Goal: Information Seeking & Learning: Check status

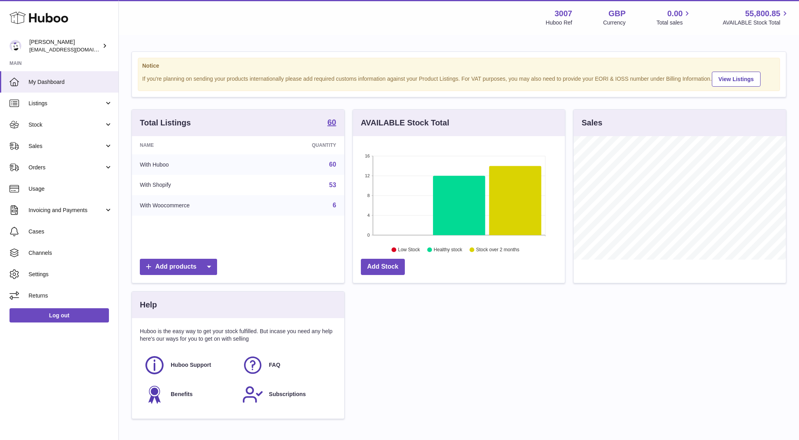
scroll to position [123, 212]
click at [65, 145] on span "Sales" at bounding box center [67, 147] width 76 height 8
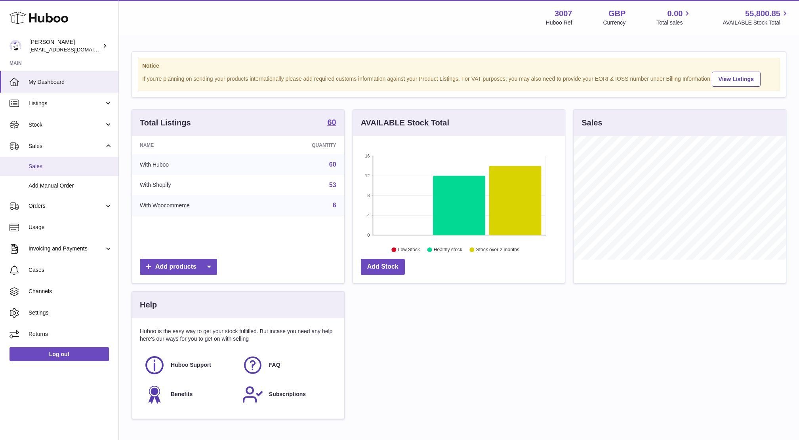
click at [53, 160] on link "Sales" at bounding box center [59, 166] width 118 height 19
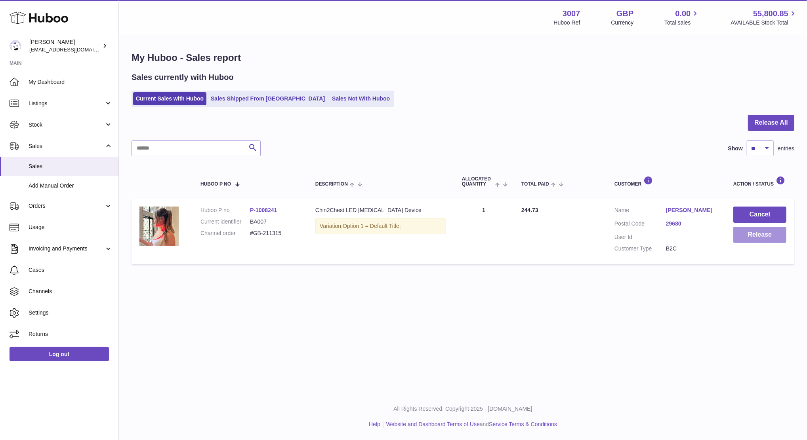
click at [763, 233] on button "Release" at bounding box center [759, 235] width 53 height 16
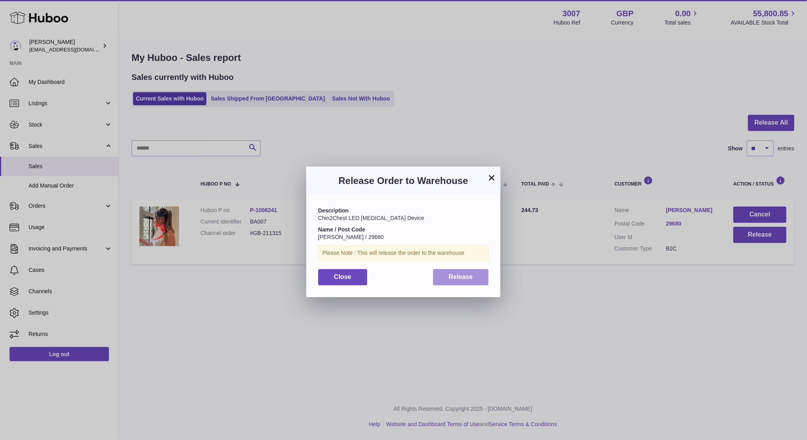
click at [458, 278] on span "Release" at bounding box center [461, 277] width 24 height 7
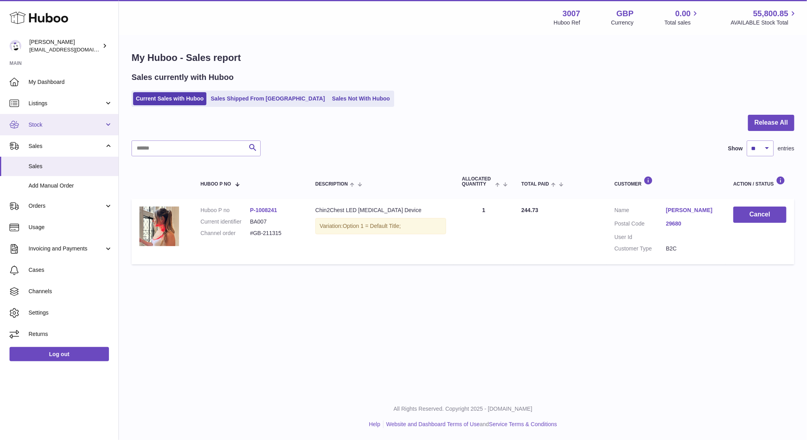
click at [53, 122] on span "Stock" at bounding box center [67, 125] width 76 height 8
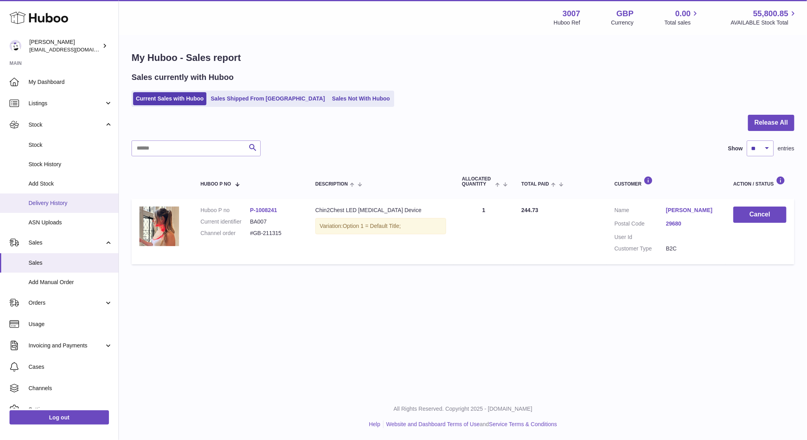
click at [46, 204] on span "Delivery History" at bounding box center [71, 204] width 84 height 8
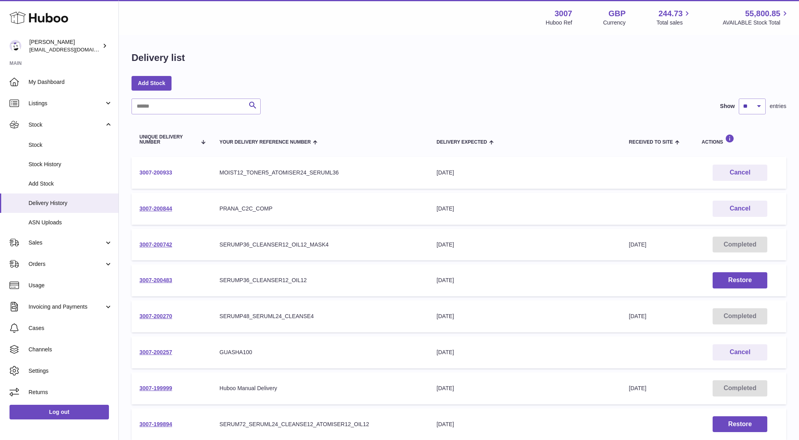
click at [163, 172] on link "3007-200933" at bounding box center [155, 173] width 33 height 6
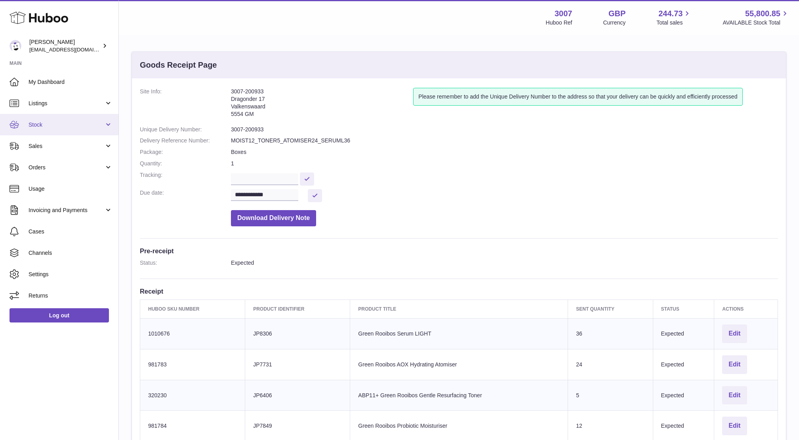
click at [51, 128] on link "Stock" at bounding box center [59, 124] width 118 height 21
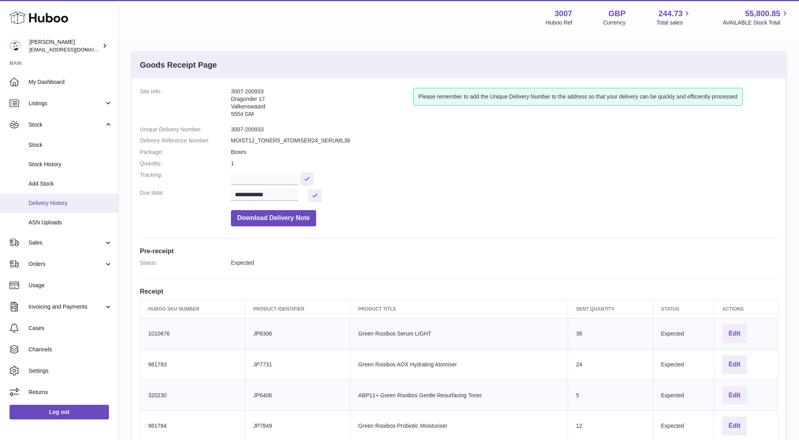
click at [51, 205] on span "Delivery History" at bounding box center [71, 204] width 84 height 8
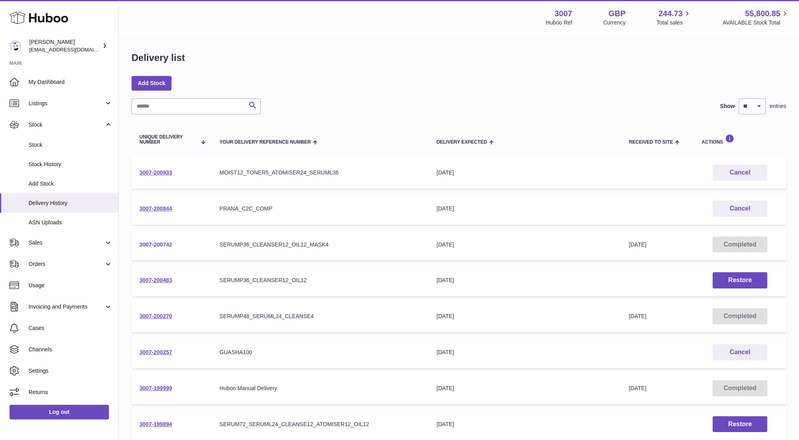
click at [164, 246] on link "3007-200742" at bounding box center [155, 245] width 33 height 6
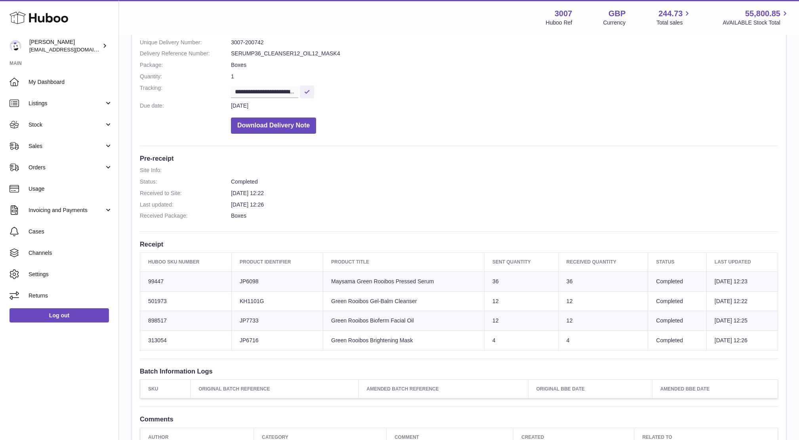
scroll to position [88, 0]
click at [56, 115] on link "Stock" at bounding box center [59, 124] width 118 height 21
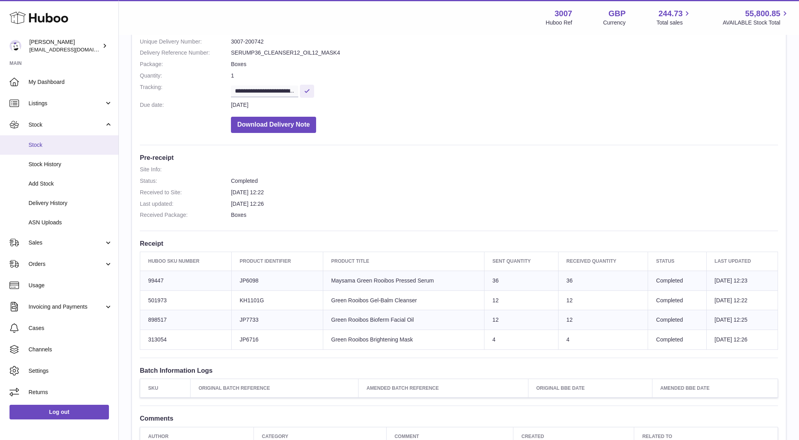
click at [51, 147] on span "Stock" at bounding box center [71, 145] width 84 height 8
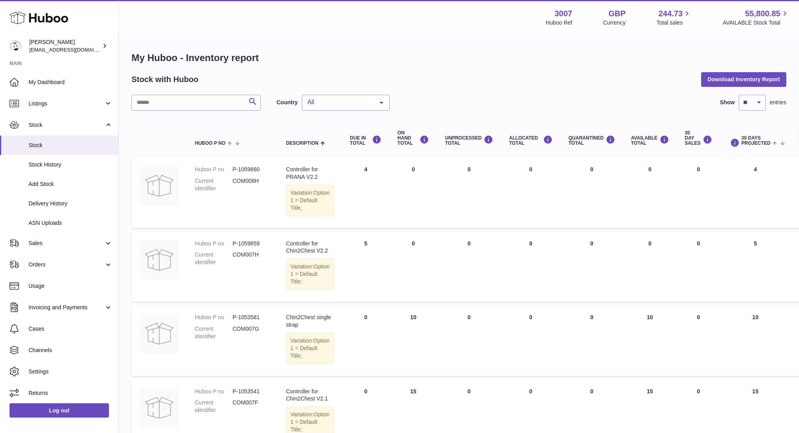
click at [343, 106] on div "All" at bounding box center [346, 103] width 88 height 16
click at [334, 147] on span "NL" at bounding box center [345, 150] width 87 height 16
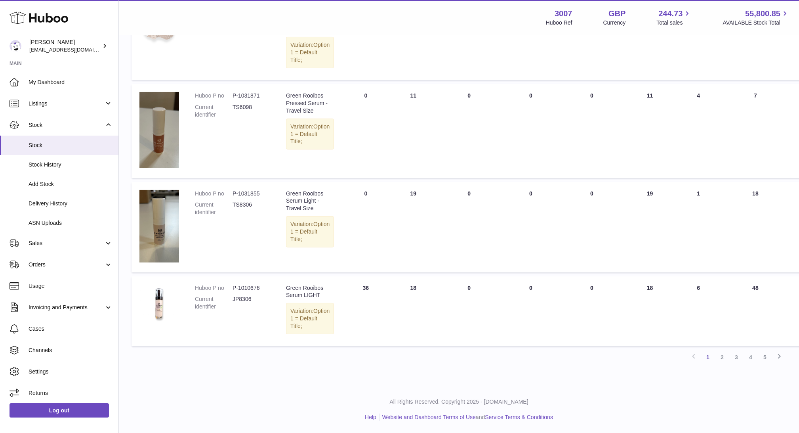
scroll to position [686, 0]
click at [721, 360] on link "2" at bounding box center [722, 357] width 14 height 14
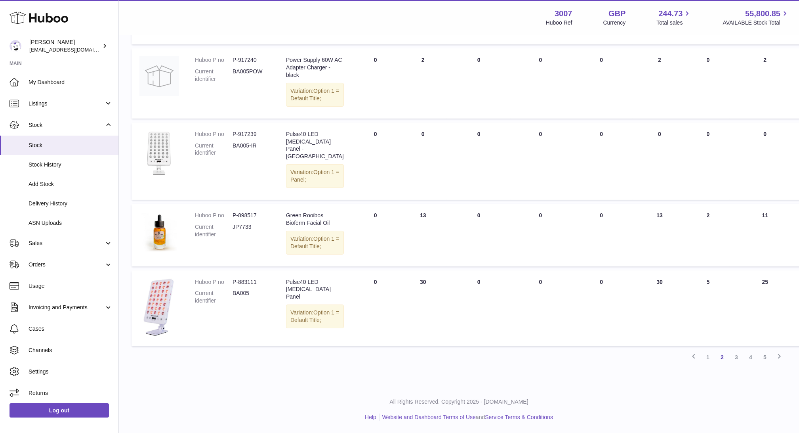
scroll to position [695, 0]
click at [736, 357] on link "3" at bounding box center [736, 357] width 14 height 14
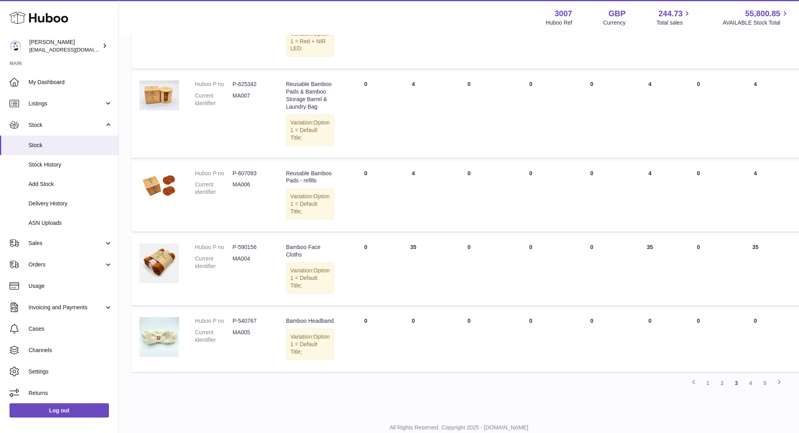
scroll to position [702, 0]
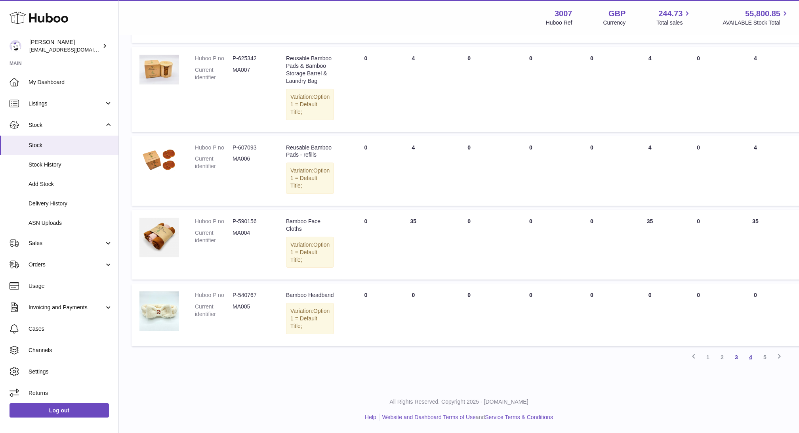
click at [751, 357] on link "4" at bounding box center [751, 357] width 14 height 14
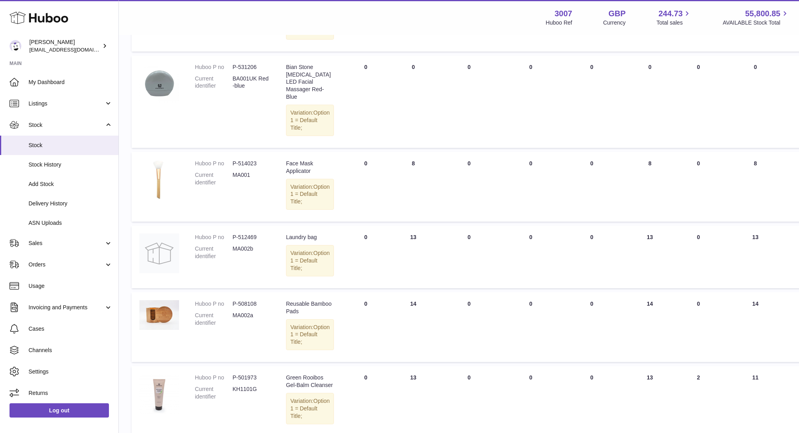
scroll to position [669, 0]
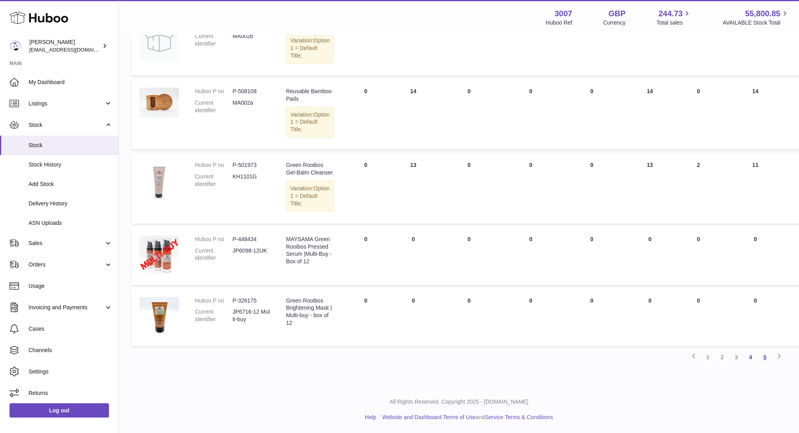
click at [765, 355] on link "5" at bounding box center [765, 357] width 14 height 14
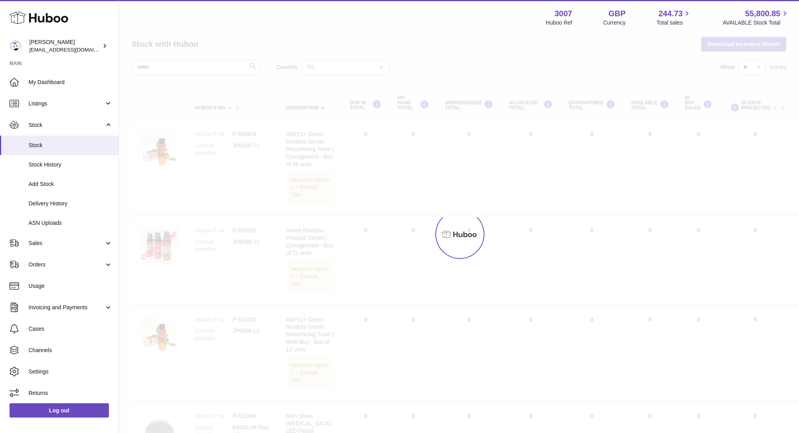
scroll to position [8, 0]
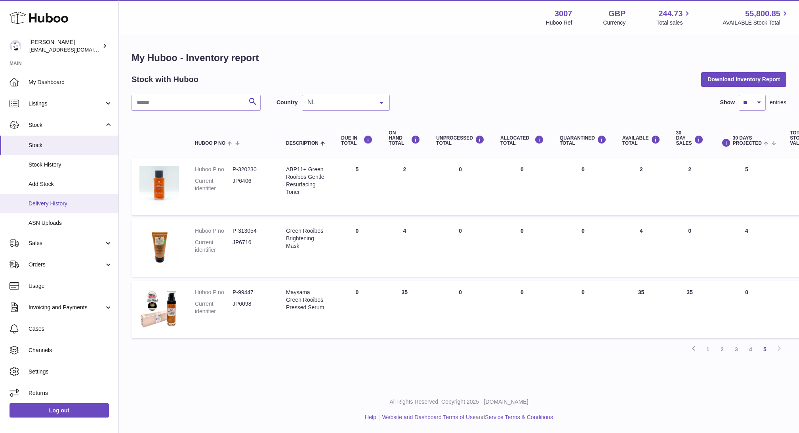
click at [43, 205] on span "Delivery History" at bounding box center [71, 204] width 84 height 8
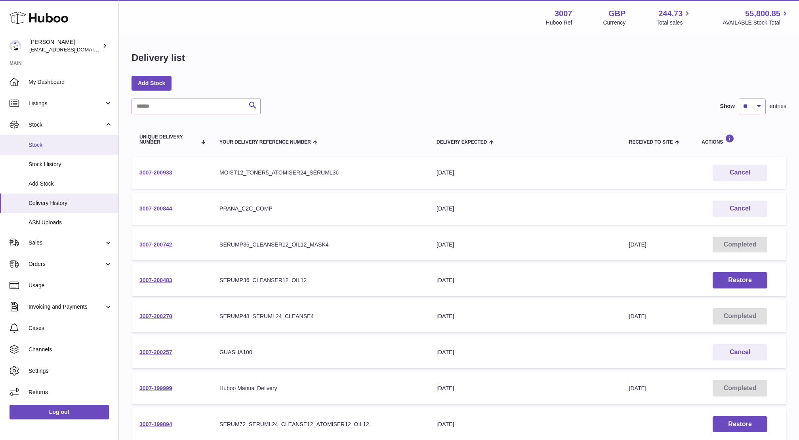
click at [48, 146] on span "Stock" at bounding box center [71, 145] width 84 height 8
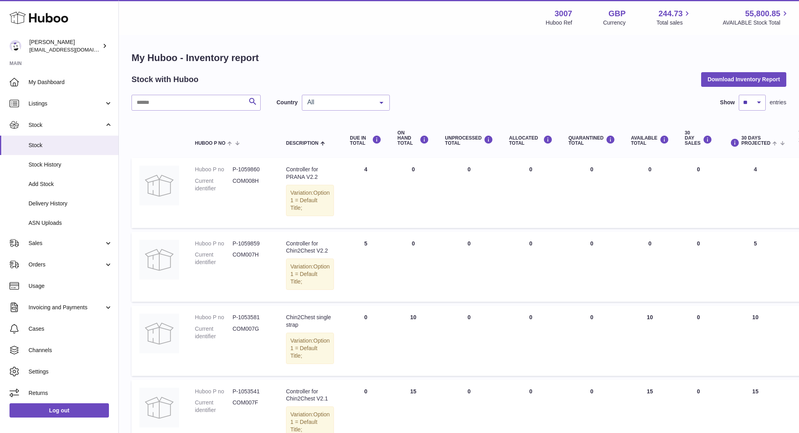
click at [320, 96] on div "All" at bounding box center [346, 103] width 88 height 16
click at [325, 142] on span "NL" at bounding box center [345, 150] width 87 height 16
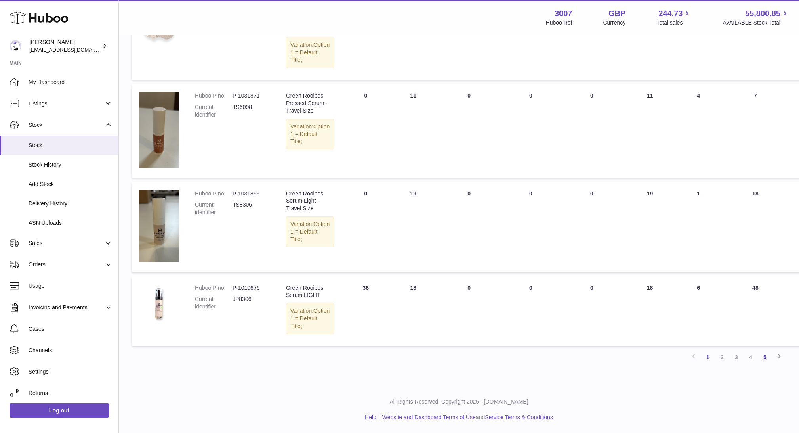
click at [766, 357] on link "5" at bounding box center [765, 357] width 14 height 14
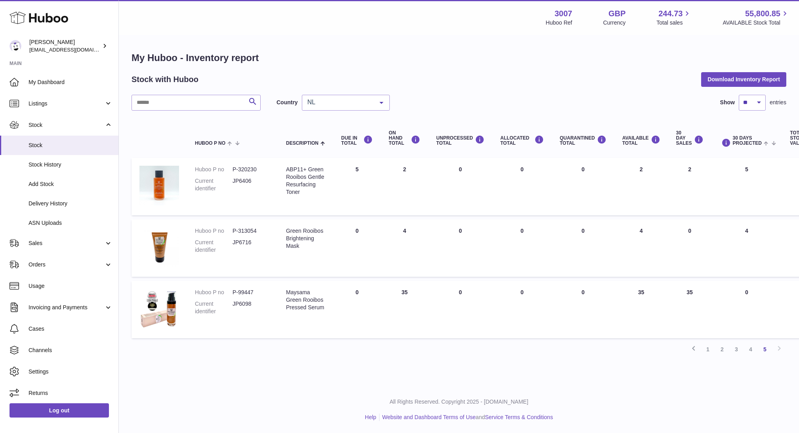
scroll to position [8, 0]
click at [705, 342] on link "1" at bounding box center [708, 349] width 14 height 14
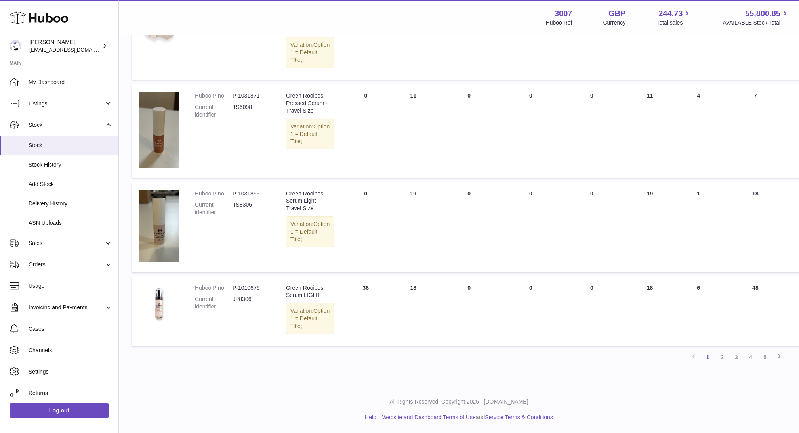
scroll to position [686, 0]
click at [721, 358] on link "2" at bounding box center [722, 357] width 14 height 14
